Goal: Information Seeking & Learning: Understand process/instructions

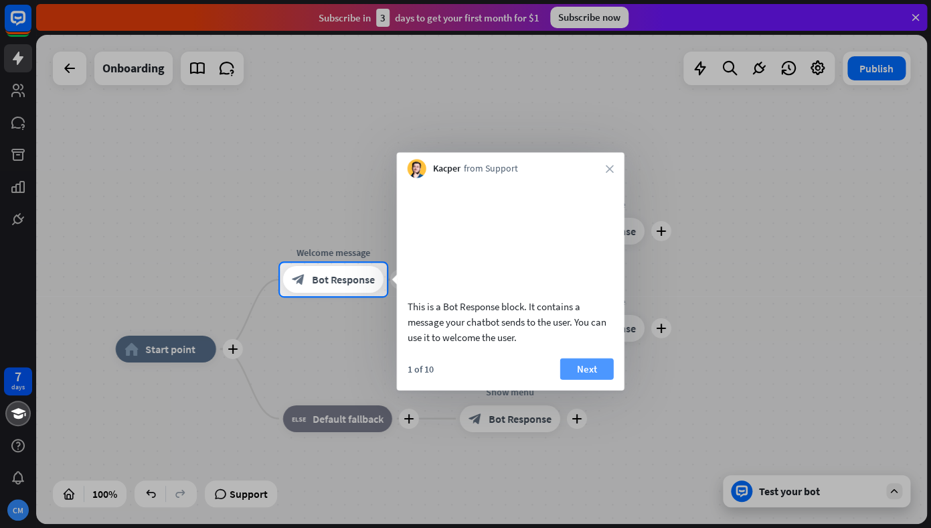
click at [590, 379] on button "Next" at bounding box center [587, 368] width 54 height 21
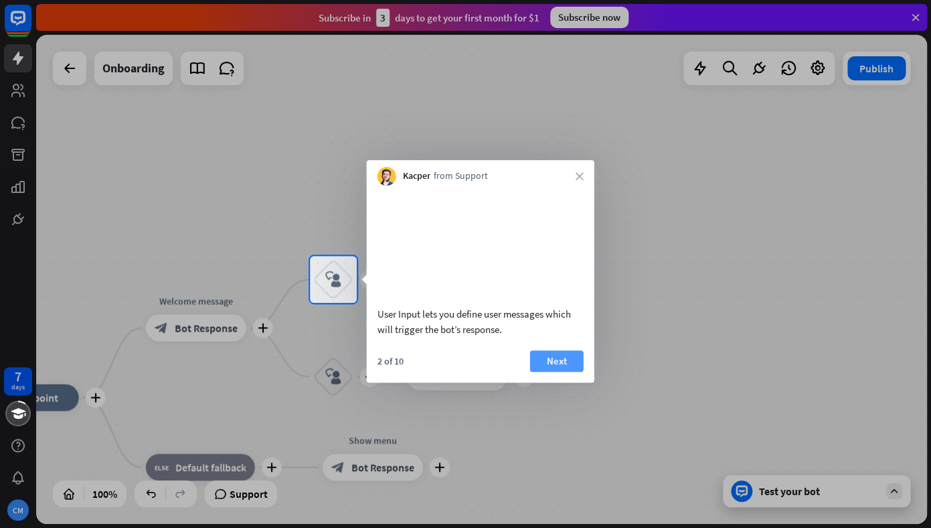
click at [555, 372] on button "Next" at bounding box center [557, 360] width 54 height 21
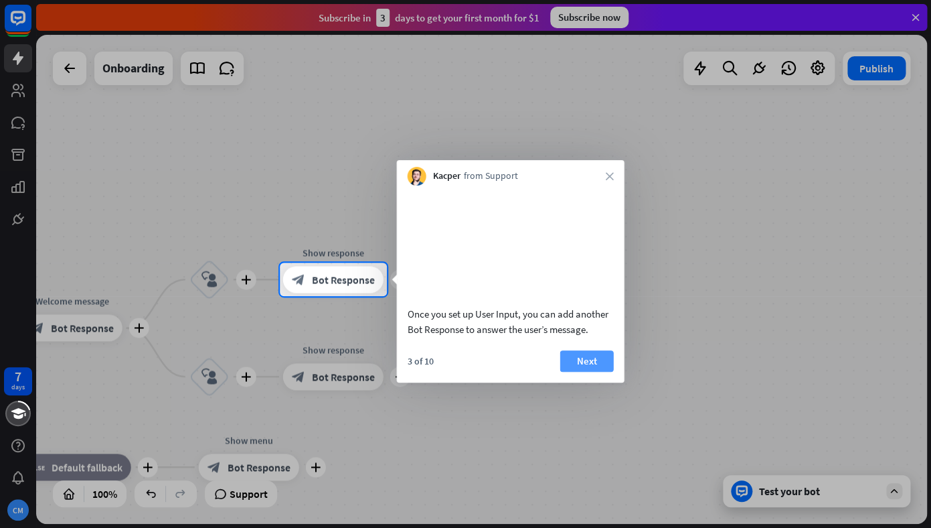
click at [579, 372] on button "Next" at bounding box center [587, 360] width 54 height 21
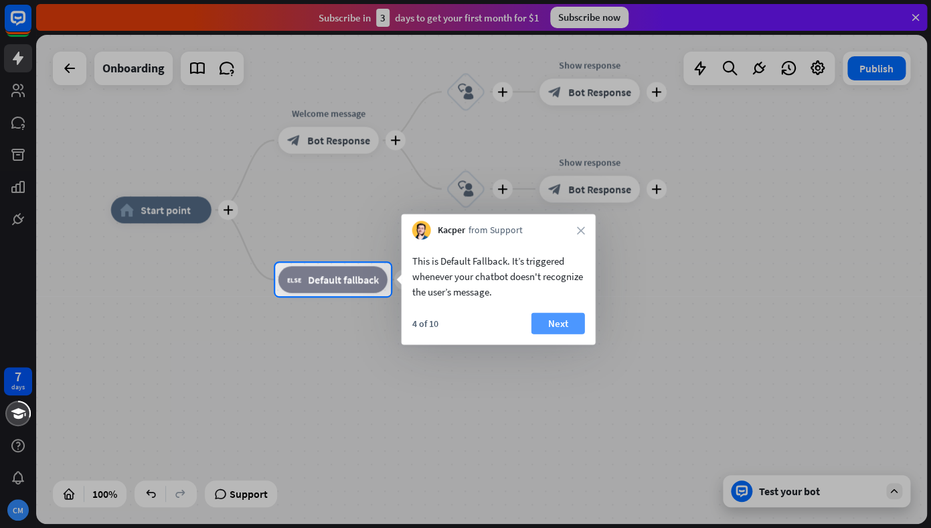
click at [567, 320] on button "Next" at bounding box center [559, 323] width 54 height 21
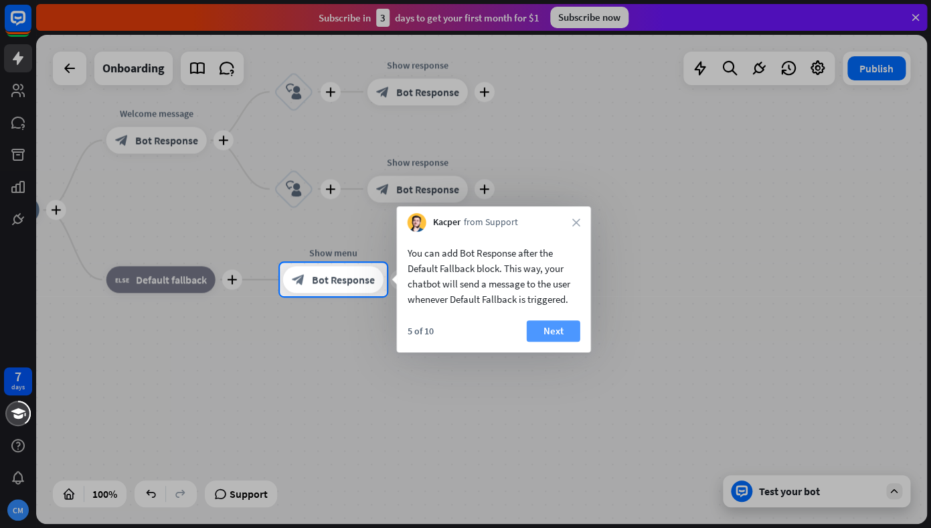
click at [560, 329] on button "Next" at bounding box center [554, 330] width 54 height 21
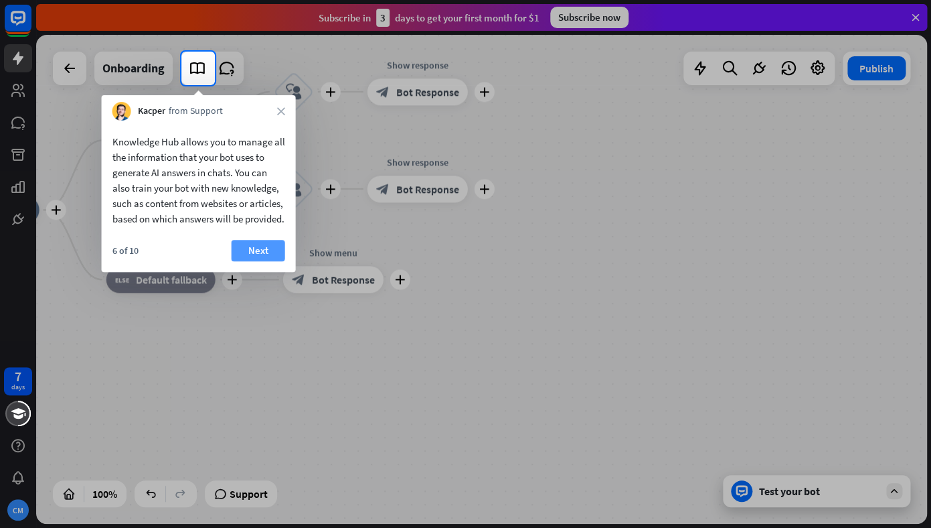
click at [247, 261] on button "Next" at bounding box center [259, 250] width 54 height 21
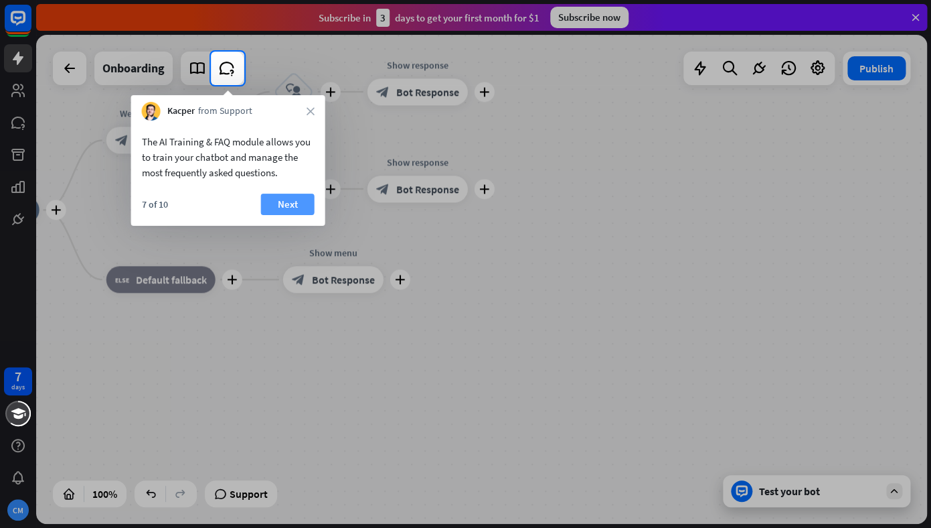
click at [287, 195] on button "Next" at bounding box center [288, 204] width 54 height 21
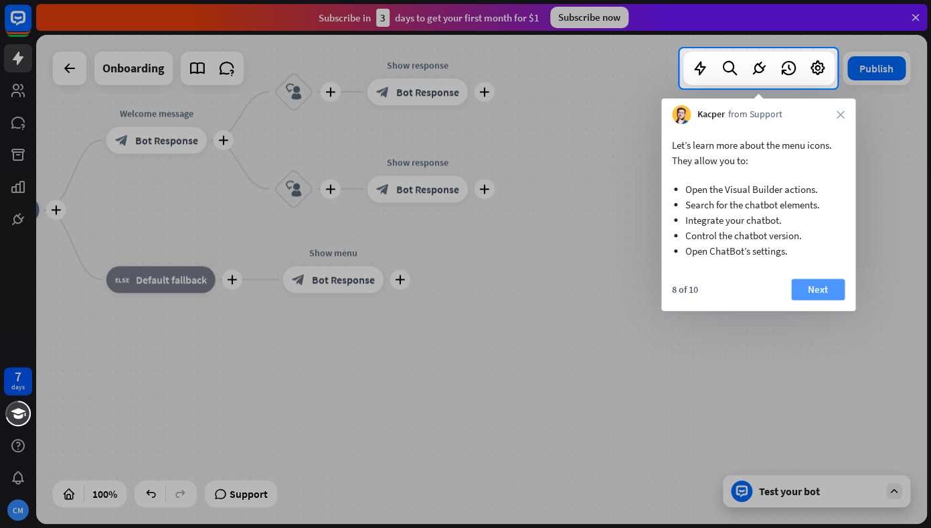
click at [814, 287] on button "Next" at bounding box center [818, 289] width 54 height 21
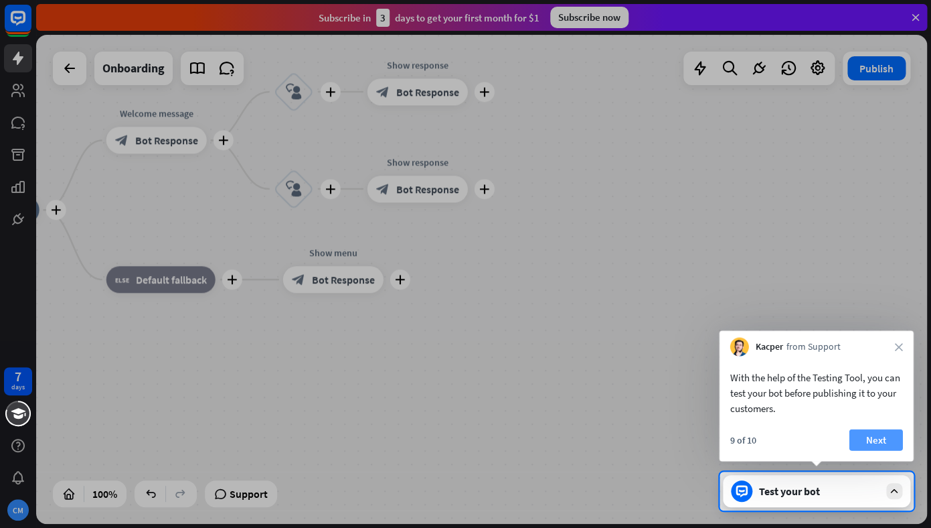
click at [870, 439] on button "Next" at bounding box center [877, 439] width 54 height 21
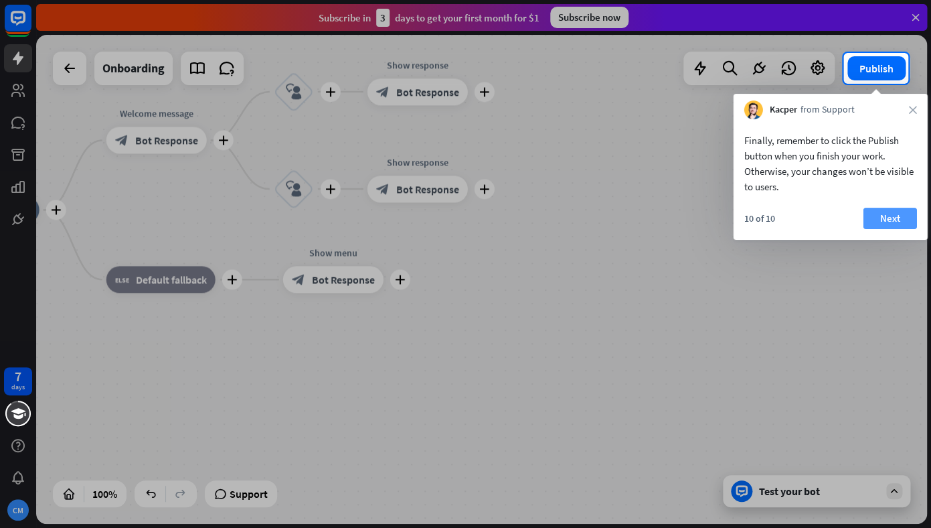
click at [891, 212] on button "Next" at bounding box center [891, 218] width 54 height 21
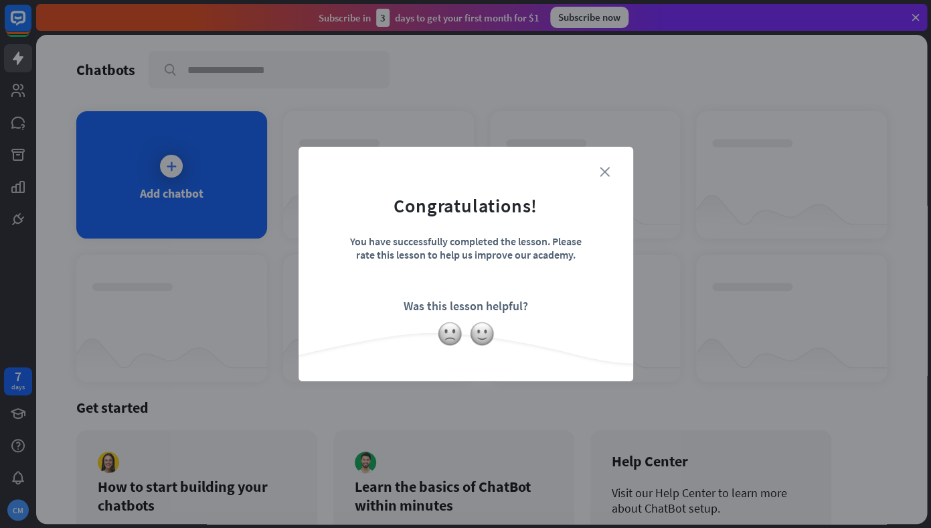
click at [605, 171] on icon "close" at bounding box center [605, 172] width 10 height 10
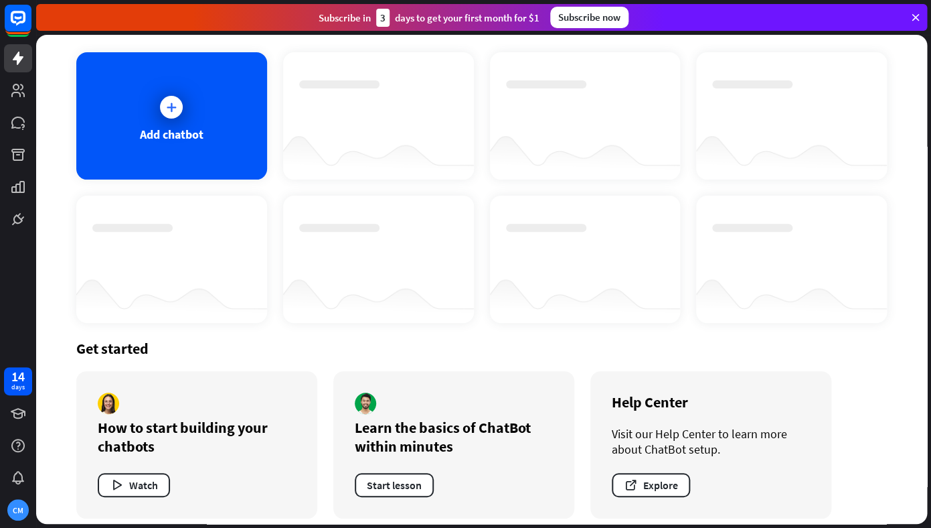
scroll to position [70, 0]
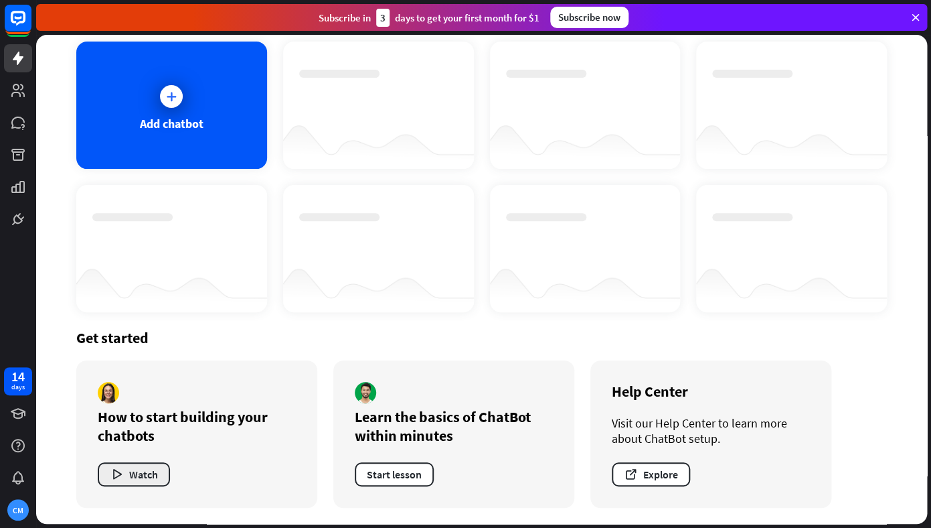
click at [132, 472] on button "Watch" at bounding box center [134, 474] width 72 height 24
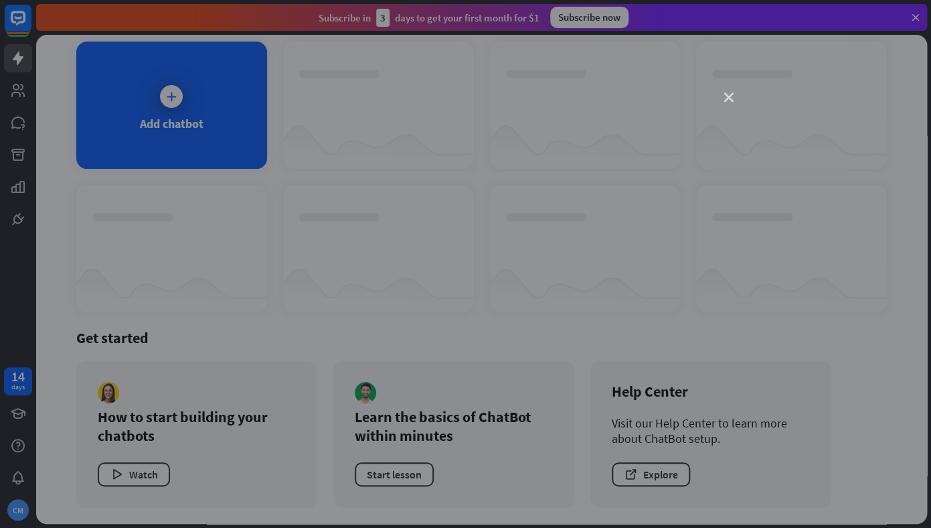
click at [730, 98] on icon "close" at bounding box center [729, 97] width 9 height 9
